Goal: Task Accomplishment & Management: Complete application form

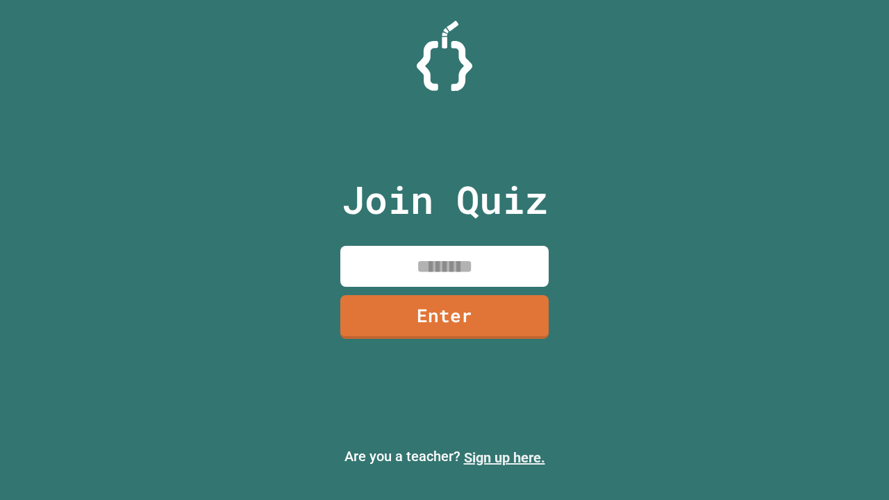
click at [504, 458] on link "Sign up here." at bounding box center [504, 457] width 81 height 17
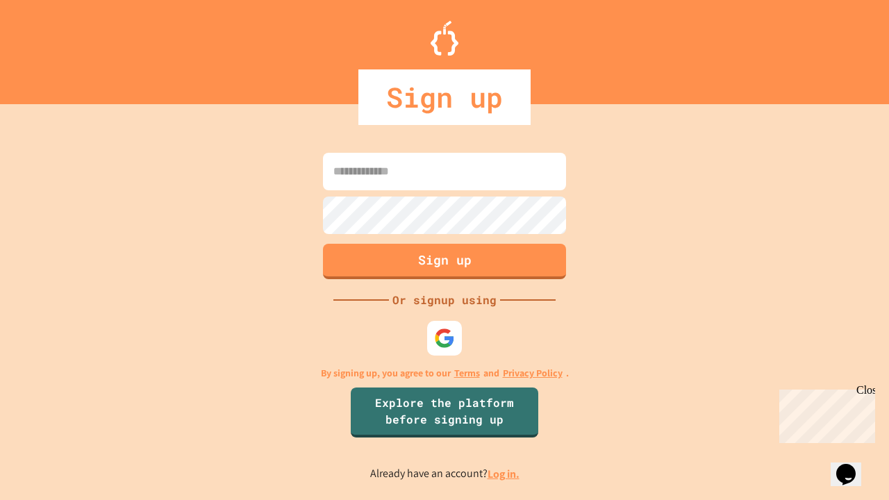
click at [504, 474] on link "Log in." at bounding box center [503, 474] width 32 height 15
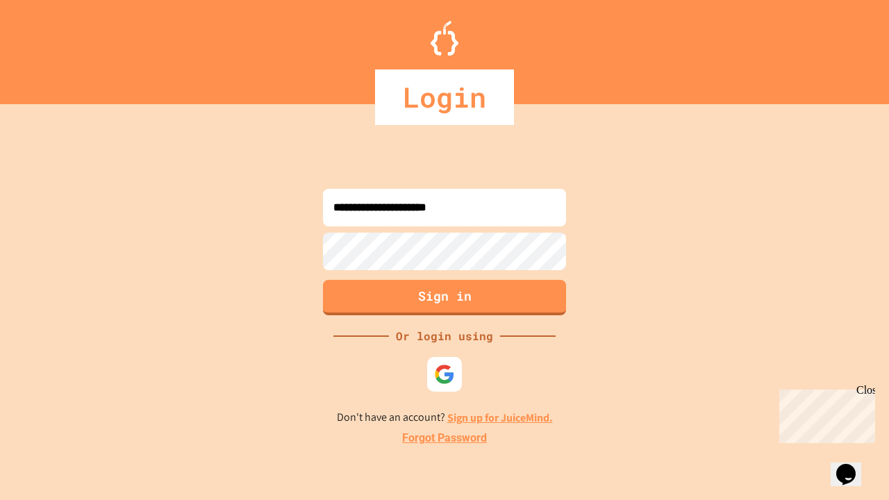
type input "**********"
